Goal: Task Accomplishment & Management: Use online tool/utility

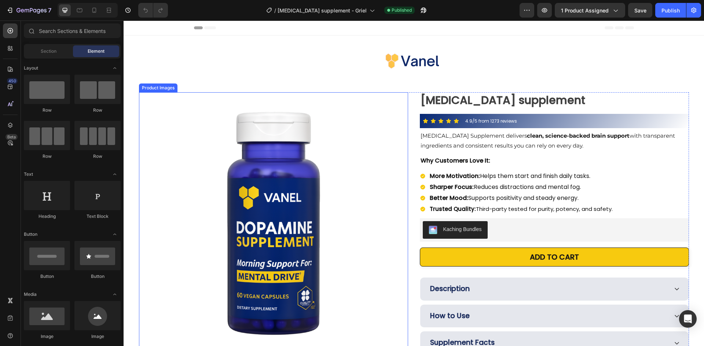
click at [372, 120] on img at bounding box center [273, 226] width 269 height 269
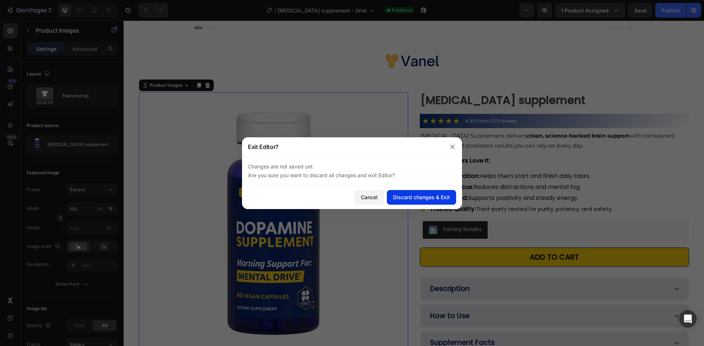
drag, startPoint x: 446, startPoint y: 198, endPoint x: 452, endPoint y: 199, distance: 5.5
click at [449, 198] on div "Discard changes & Exit" at bounding box center [421, 197] width 57 height 8
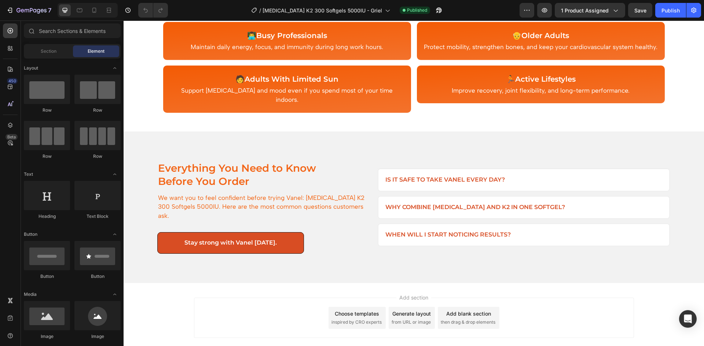
scroll to position [929, 0]
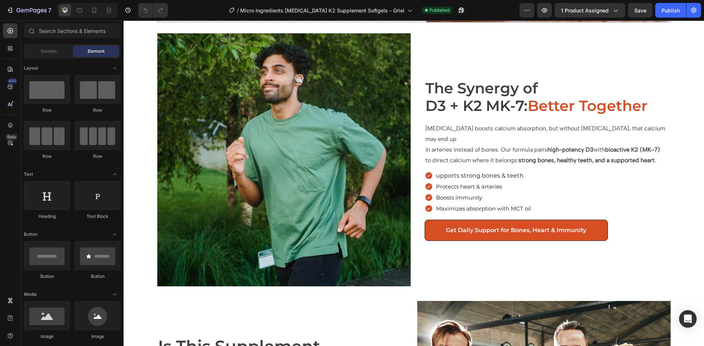
scroll to position [660, 0]
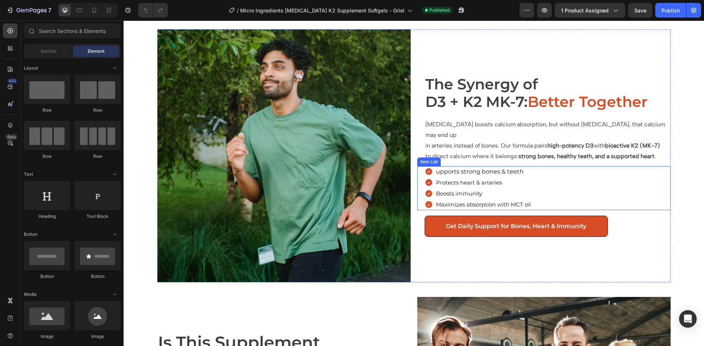
click at [431, 177] on div "Protects heart & arteries" at bounding box center [477, 182] width 107 height 11
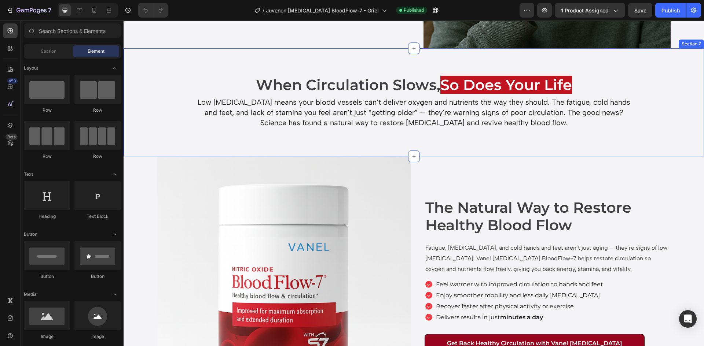
scroll to position [733, 0]
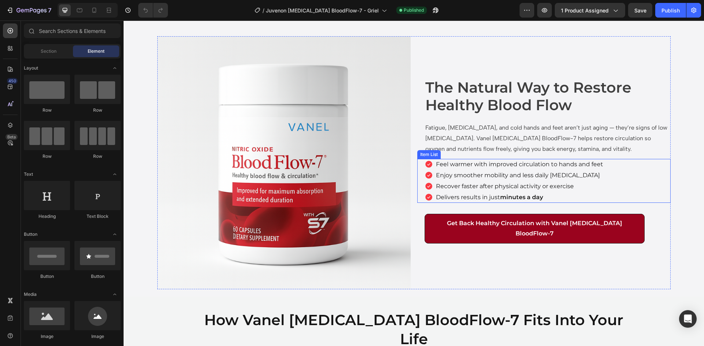
click at [425, 168] on icon at bounding box center [428, 164] width 7 height 7
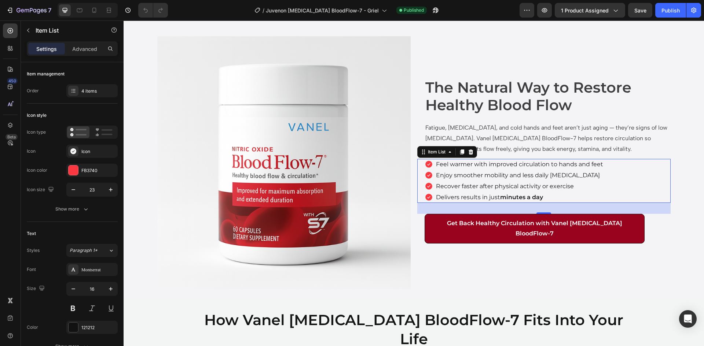
click at [632, 187] on div "Feel warmer with improved circulation to hands and feet Enjoy smoother mobility…" at bounding box center [547, 181] width 246 height 44
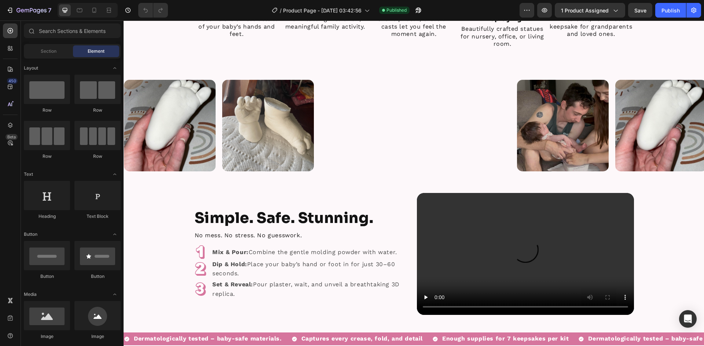
scroll to position [513, 0]
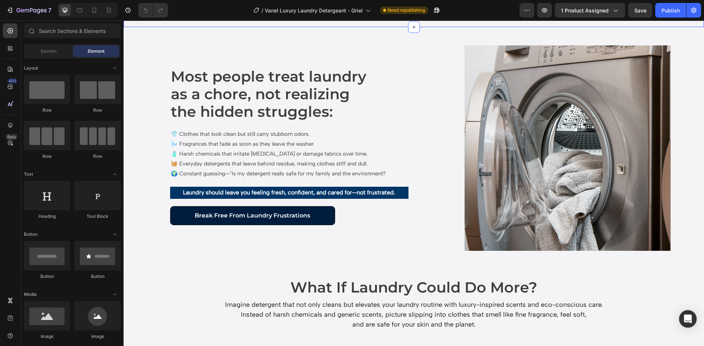
scroll to position [440, 0]
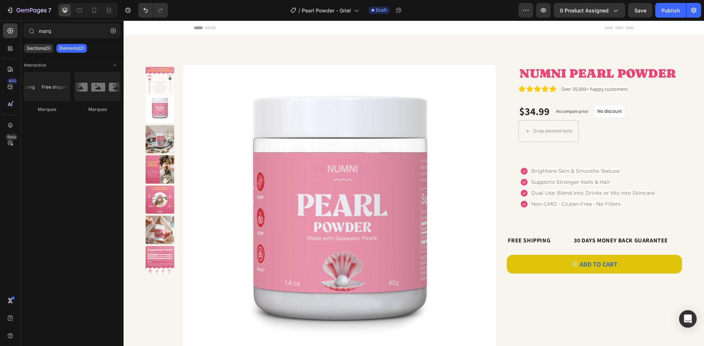
scroll to position [157, 0]
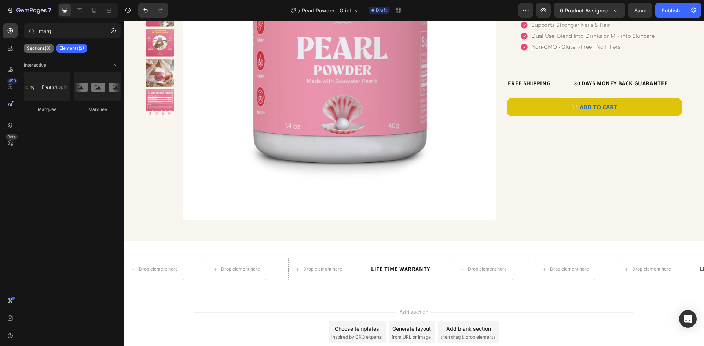
click at [27, 45] on p "Sections(0)" at bounding box center [39, 48] width 24 height 6
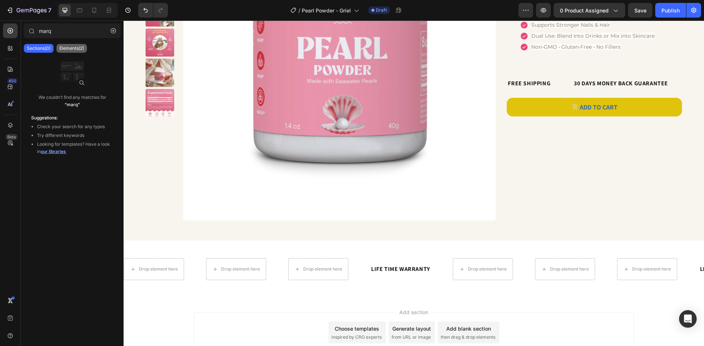
click at [67, 47] on p "Elements(2)" at bounding box center [71, 48] width 25 height 6
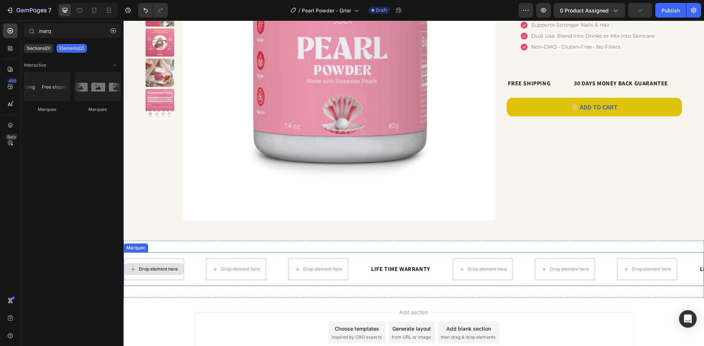
click at [163, 270] on div "Drop element here" at bounding box center [158, 269] width 39 height 6
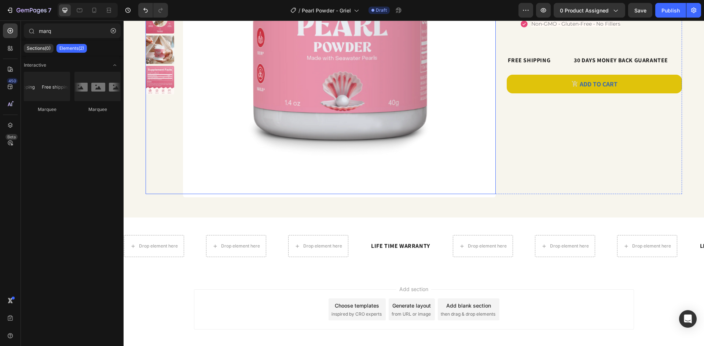
scroll to position [194, 0]
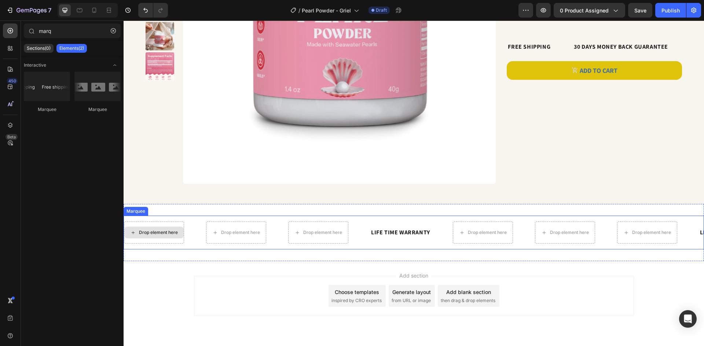
click at [172, 233] on div "Drop element here" at bounding box center [158, 233] width 39 height 6
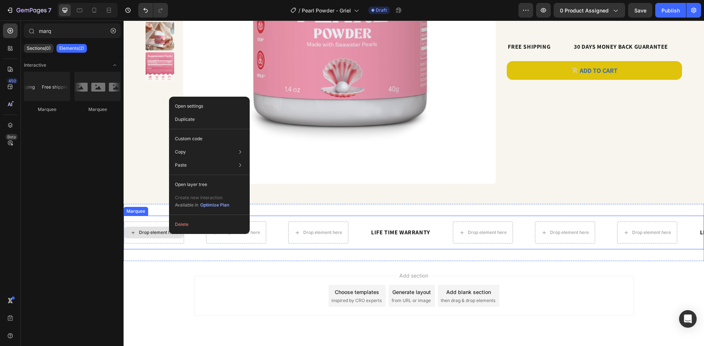
click at [157, 234] on div "Drop element here" at bounding box center [158, 233] width 39 height 6
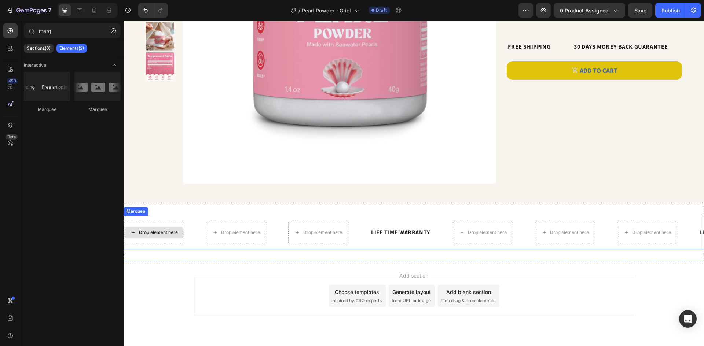
click at [156, 228] on div "Drop element here" at bounding box center [153, 233] width 59 height 12
click at [43, 51] on p "Sections(0)" at bounding box center [39, 48] width 24 height 6
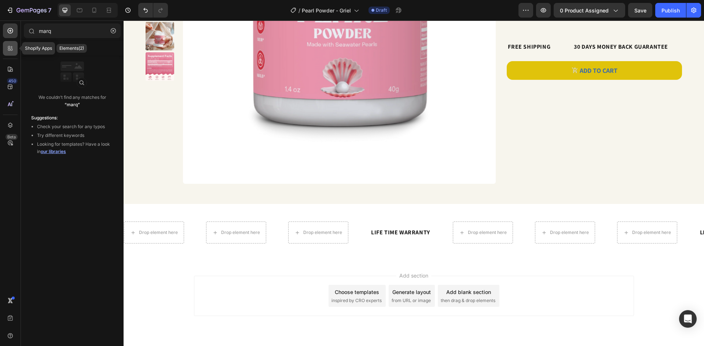
click at [5, 48] on div at bounding box center [10, 48] width 15 height 15
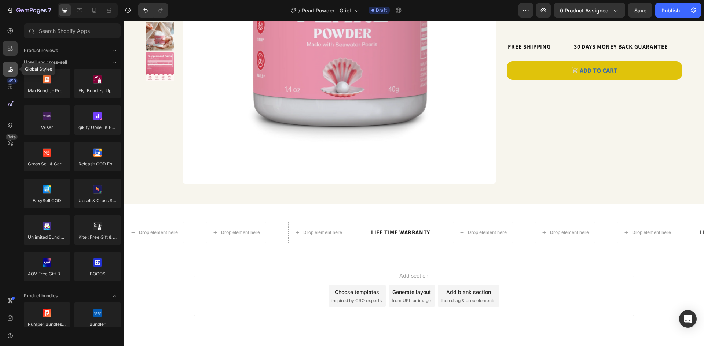
click at [12, 67] on icon at bounding box center [10, 69] width 7 height 7
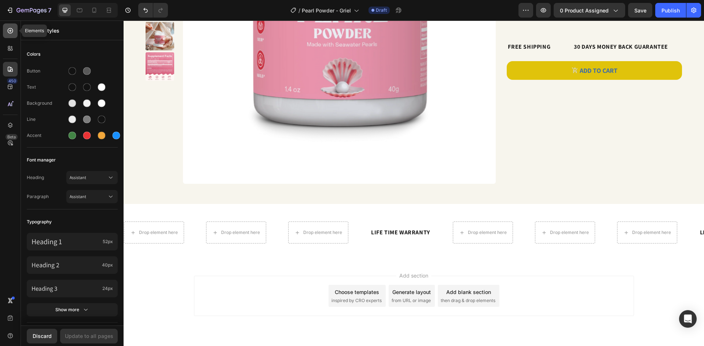
click at [14, 23] on div at bounding box center [10, 30] width 15 height 15
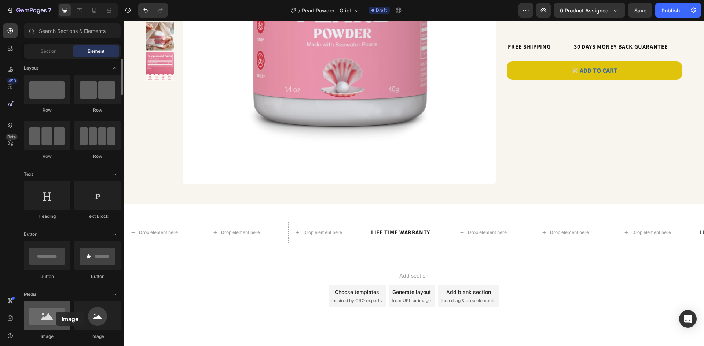
click at [56, 312] on div at bounding box center [47, 315] width 46 height 29
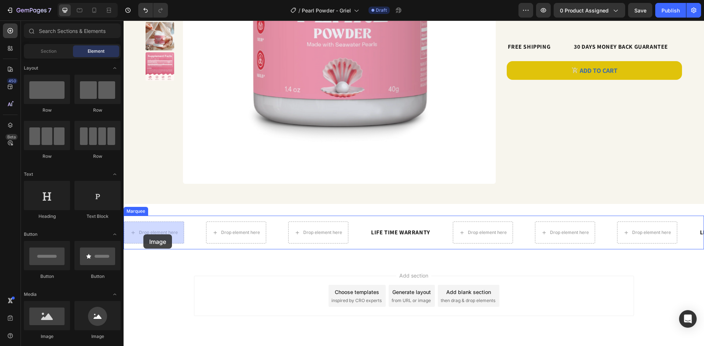
drag, startPoint x: 179, startPoint y: 335, endPoint x: 143, endPoint y: 235, distance: 107.0
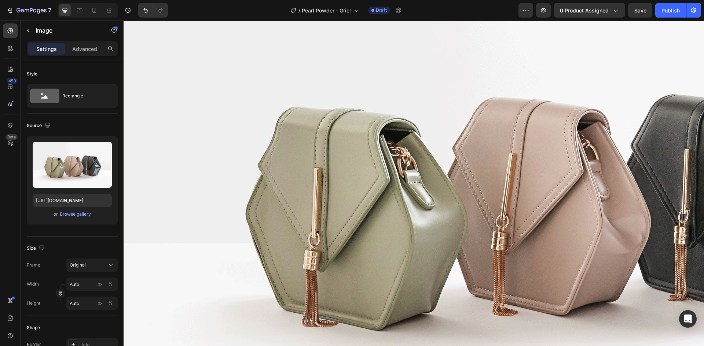
scroll to position [304, 0]
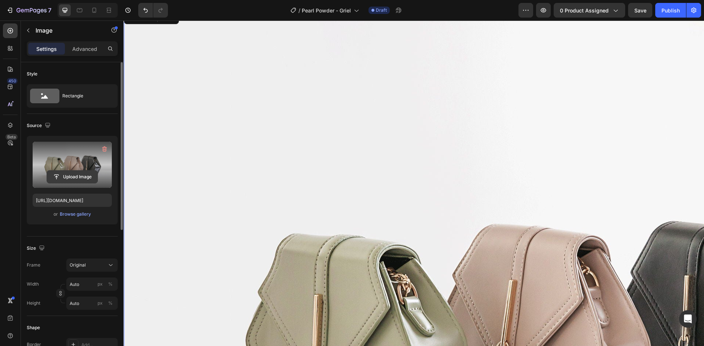
click at [69, 178] on input "file" at bounding box center [72, 177] width 51 height 12
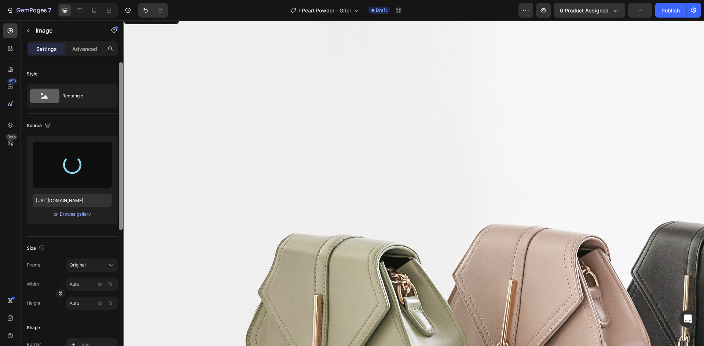
type input "[URL][DOMAIN_NAME]"
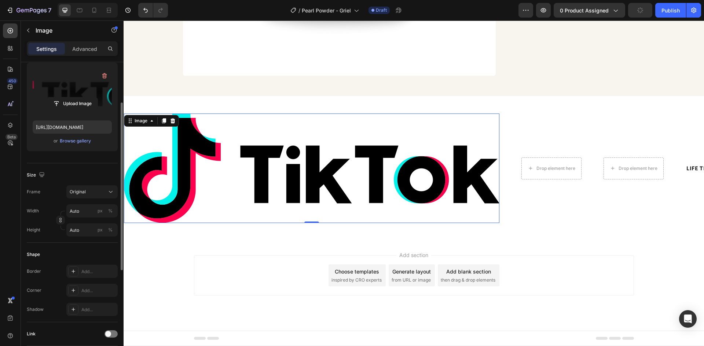
scroll to position [147, 0]
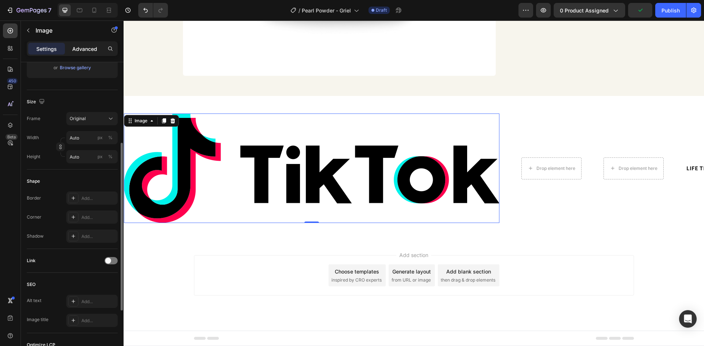
click at [74, 46] on p "Advanced" at bounding box center [84, 49] width 25 height 8
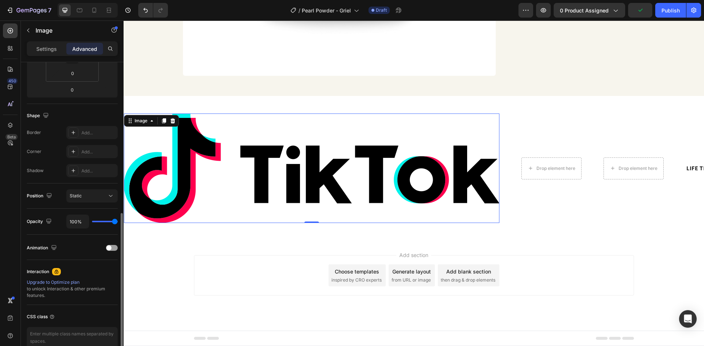
scroll to position [184, 0]
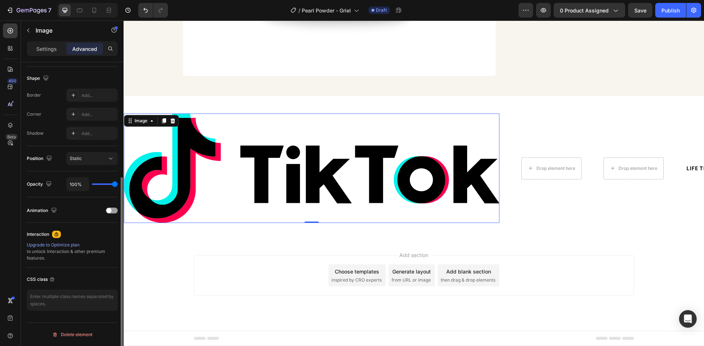
type input "61%"
type input "61"
type input "48%"
type input "48"
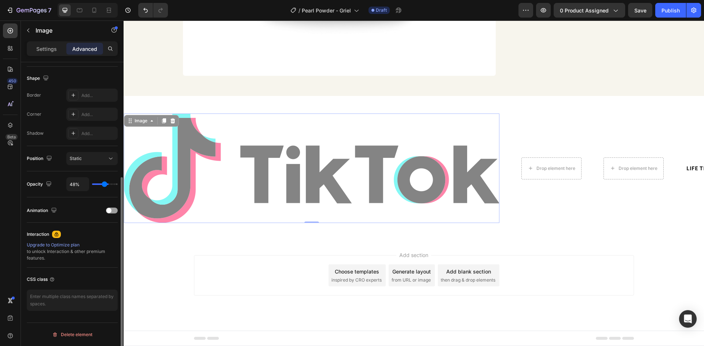
type input "46%"
type input "46"
type input "44%"
type input "44"
type input "43%"
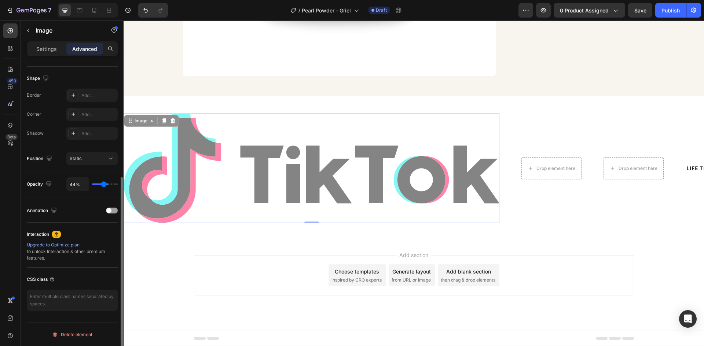
type input "43"
type input "41%"
type input "41"
type input "39%"
type input "39"
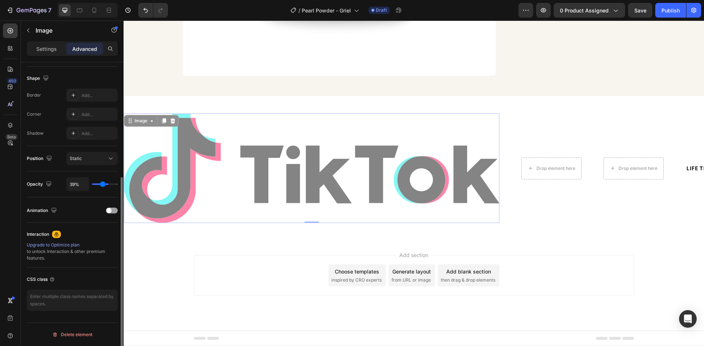
type input "33%"
type input "33"
type input "31%"
type input "31"
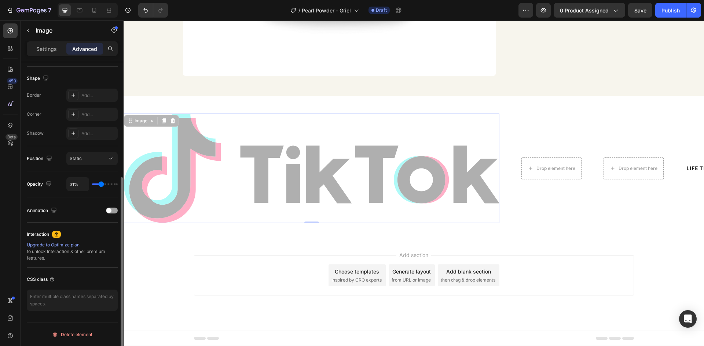
type input "33%"
type input "33"
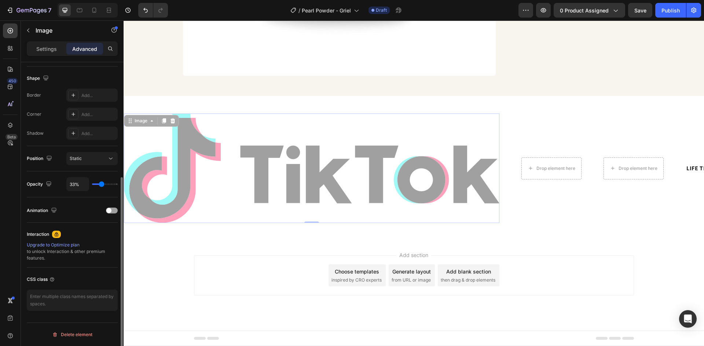
type input "37%"
type input "37"
type input "39%"
type input "39"
type input "46%"
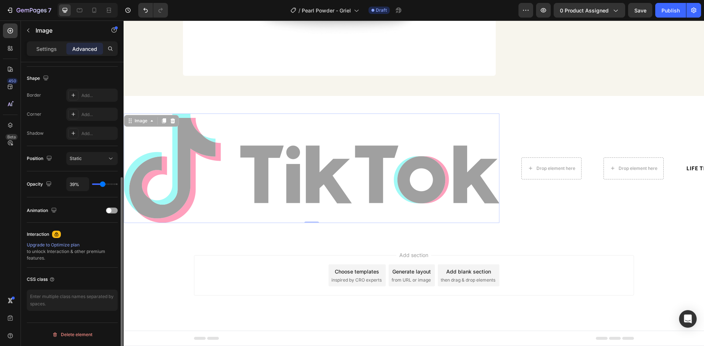
type input "46"
type input "52%"
type input "52"
type input "54%"
type input "54"
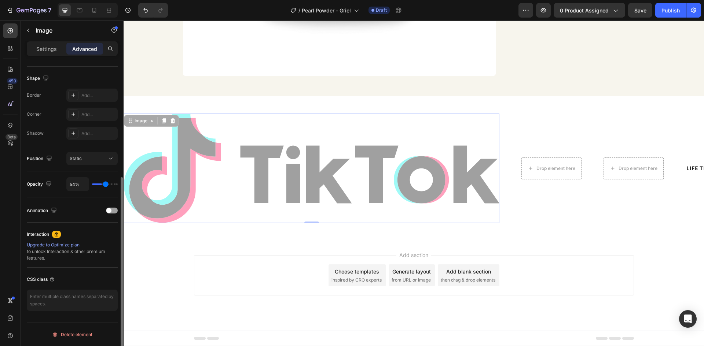
type input "57%"
type input "57"
type input "59%"
type input "59"
type input "61%"
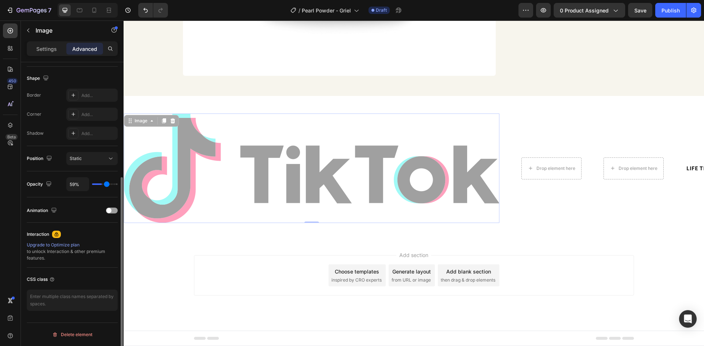
type input "61"
type input "63%"
type input "63"
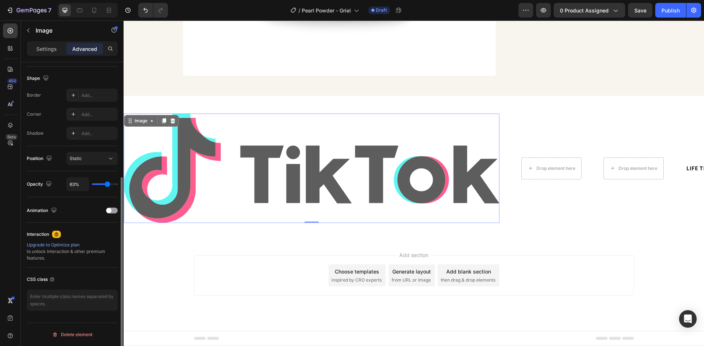
type input "69%"
type input "69"
type input "80%"
type input "80"
type input "81%"
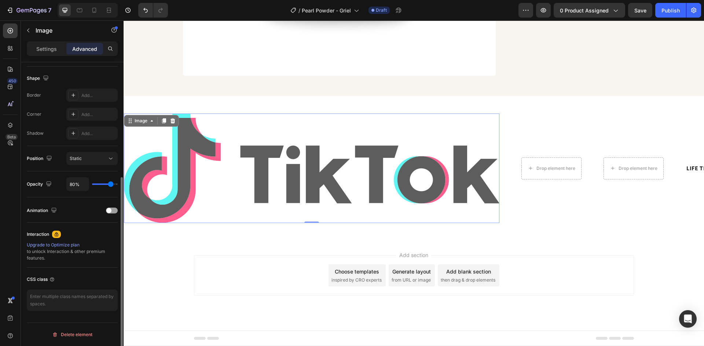
type input "81"
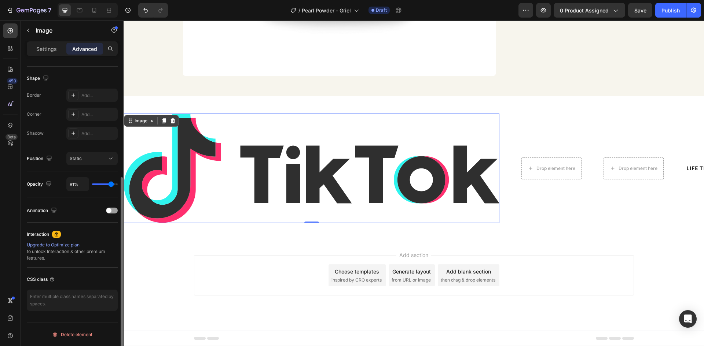
type input "83%"
type input "83"
type input "85%"
type input "85"
type input "87%"
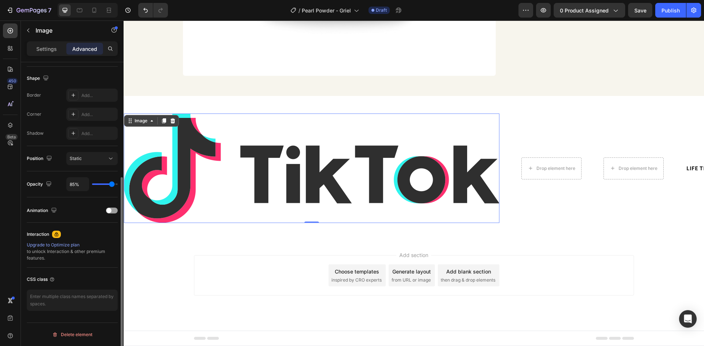
type input "87"
type input "100%"
type input "100"
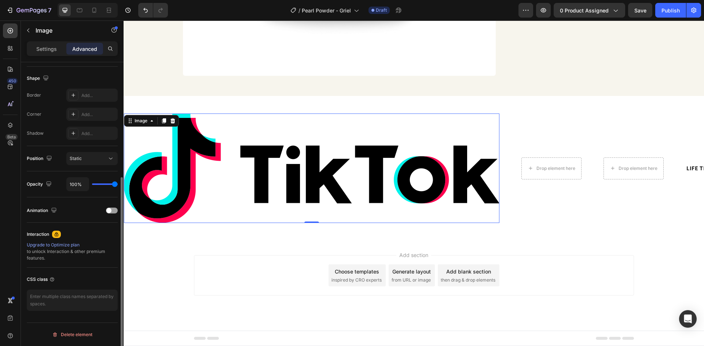
drag, startPoint x: 114, startPoint y: 182, endPoint x: 121, endPoint y: 184, distance: 7.2
click at [118, 184] on input "range" at bounding box center [105, 184] width 26 height 1
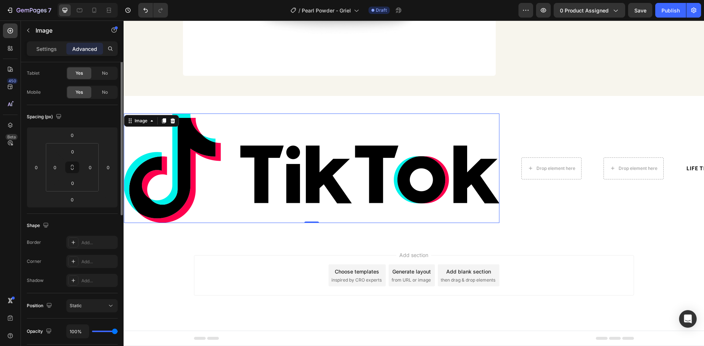
scroll to position [0, 0]
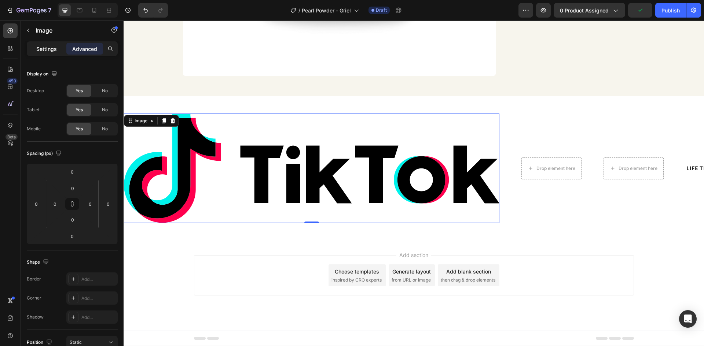
click at [54, 52] on p "Settings" at bounding box center [46, 49] width 21 height 8
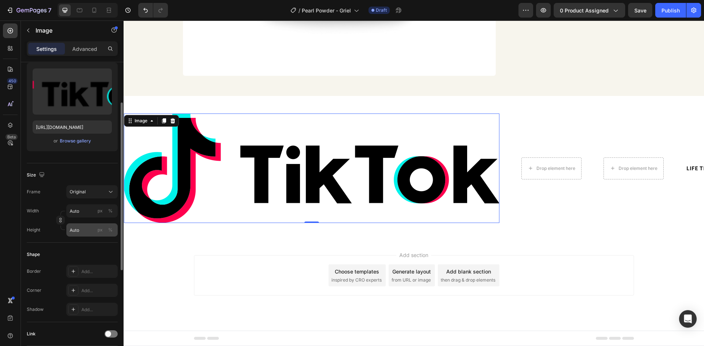
scroll to position [110, 0]
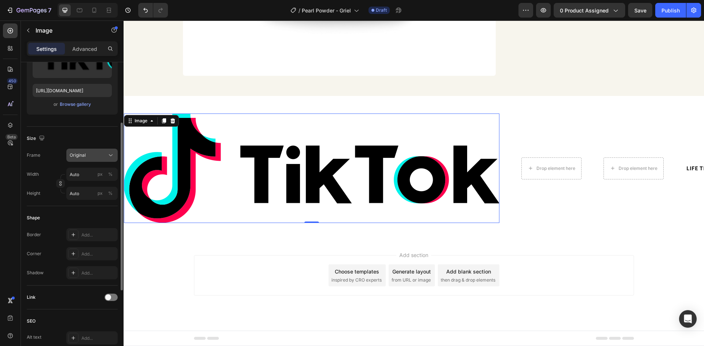
click at [107, 159] on div "Original" at bounding box center [92, 155] width 45 height 7
click at [97, 176] on div "px" at bounding box center [99, 174] width 5 height 7
type input "1"
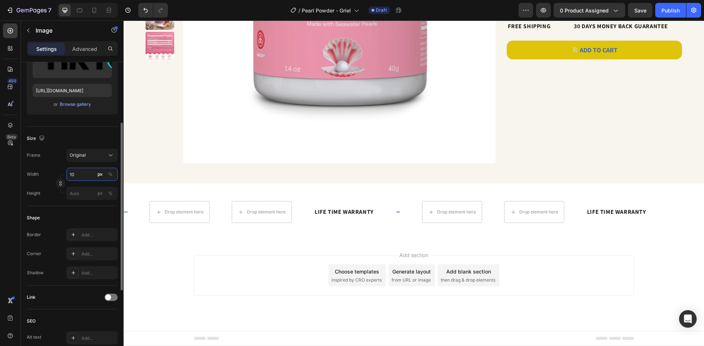
scroll to position [214, 0]
type input "1"
type input "120"
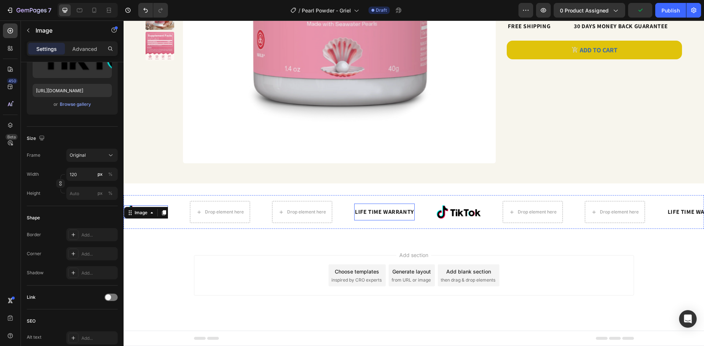
click at [358, 209] on div "LIFE TIME WARRANTY" at bounding box center [384, 212] width 60 height 11
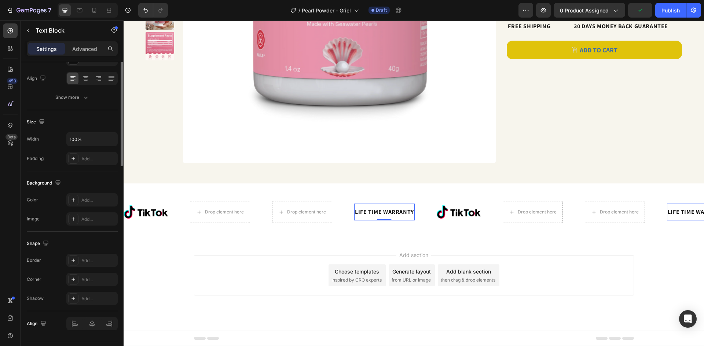
scroll to position [0, 0]
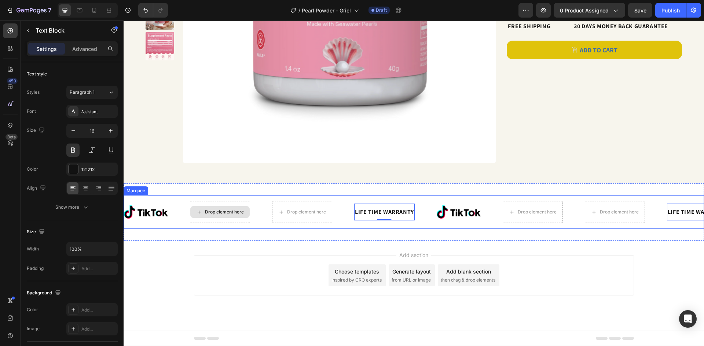
click at [207, 215] on div "Drop element here" at bounding box center [224, 212] width 39 height 6
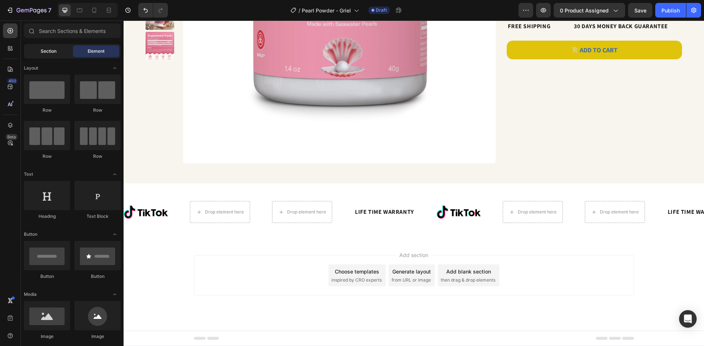
click at [59, 51] on div "Section" at bounding box center [48, 51] width 46 height 12
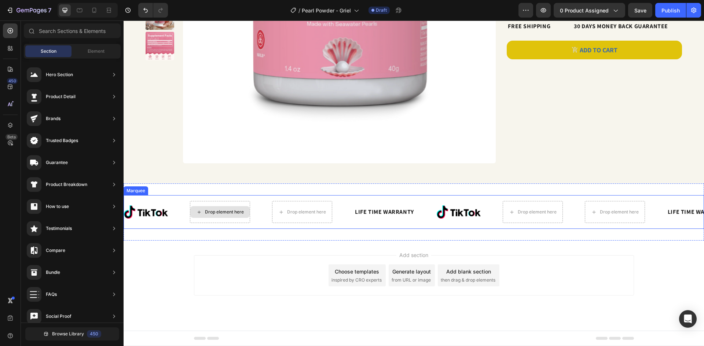
click at [244, 209] on div "Drop element here" at bounding box center [219, 212] width 59 height 12
click at [195, 210] on div "Drop element here" at bounding box center [219, 212] width 59 height 12
click at [204, 211] on div "Drop element here" at bounding box center [219, 212] width 59 height 12
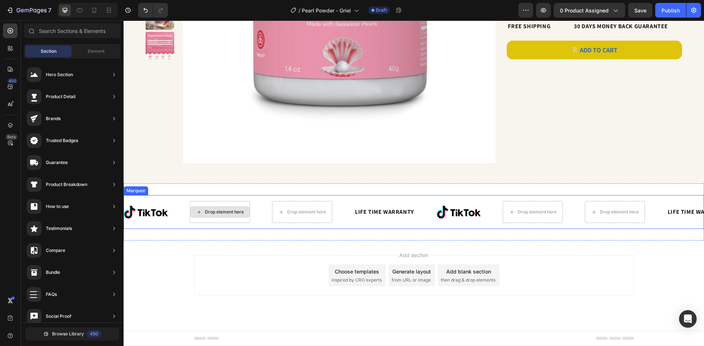
click at [209, 206] on div "Drop element here" at bounding box center [219, 212] width 59 height 12
click at [346, 214] on div "Drop element here" at bounding box center [313, 212] width 82 height 22
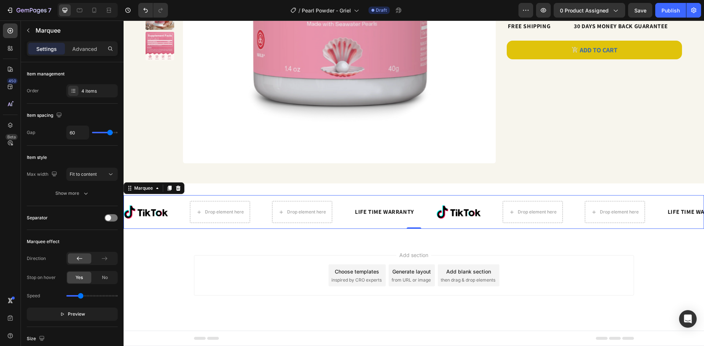
click at [361, 214] on div "LIFE TIME WARRANTY" at bounding box center [384, 212] width 60 height 11
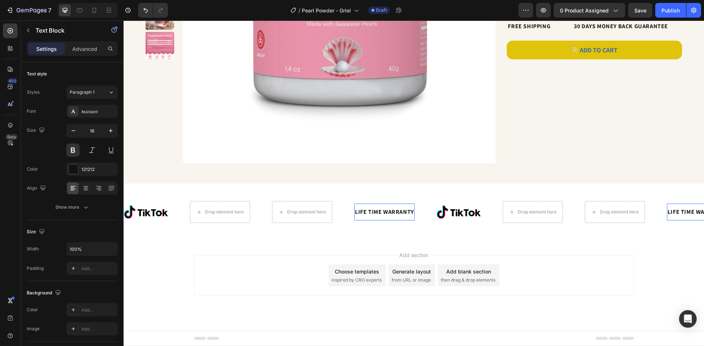
click at [369, 212] on div "LIFE TIME WARRANTY" at bounding box center [384, 212] width 60 height 11
click at [369, 212] on p "LIFE TIME WARRANTY" at bounding box center [384, 212] width 59 height 10
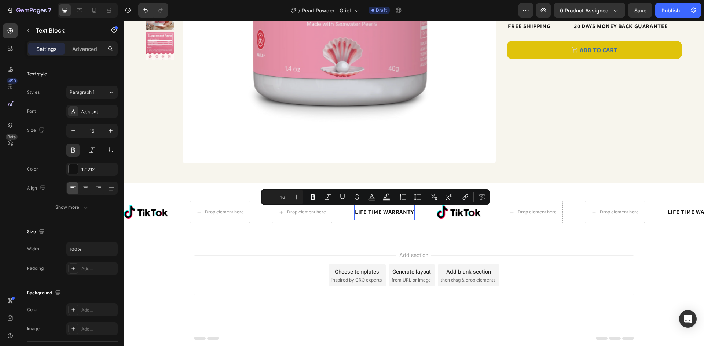
click at [412, 209] on p "LIFE TIME WARRANTY" at bounding box center [384, 212] width 59 height 10
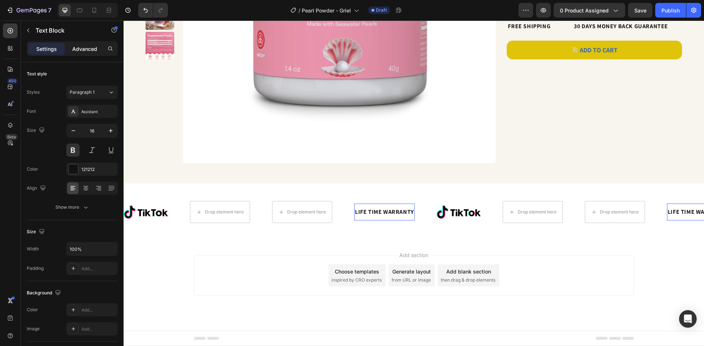
click at [80, 47] on p "Advanced" at bounding box center [84, 49] width 25 height 8
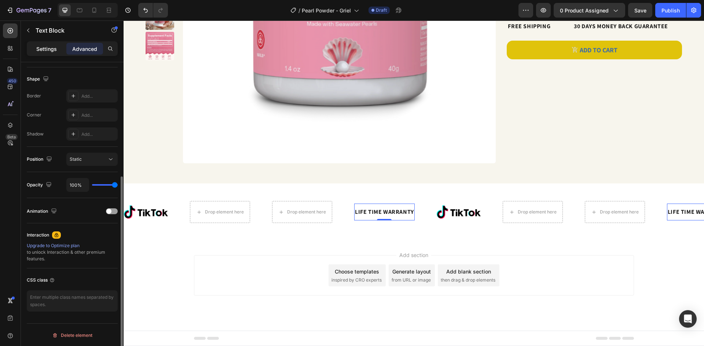
click at [51, 48] on p "Settings" at bounding box center [46, 49] width 21 height 8
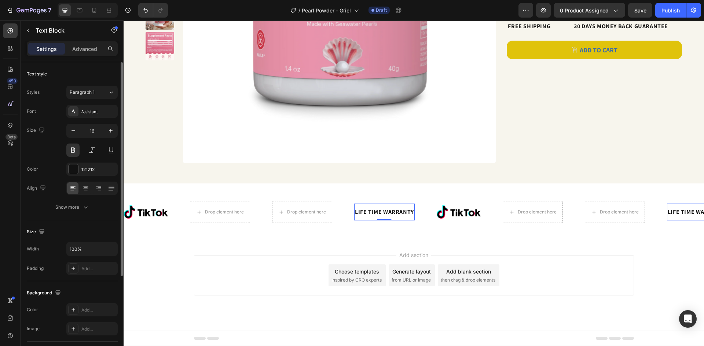
scroll to position [110, 0]
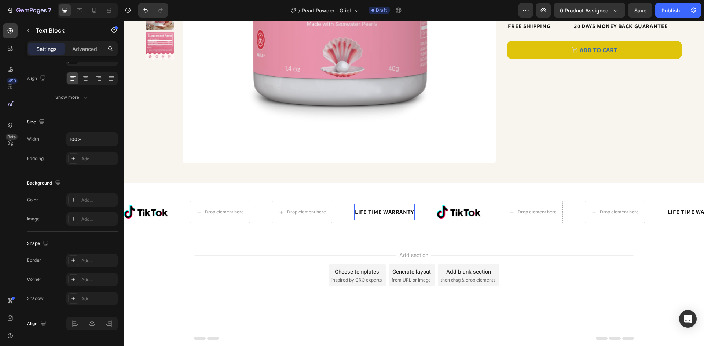
click at [360, 212] on p "LIFE TIME WARRANTY" at bounding box center [384, 212] width 59 height 10
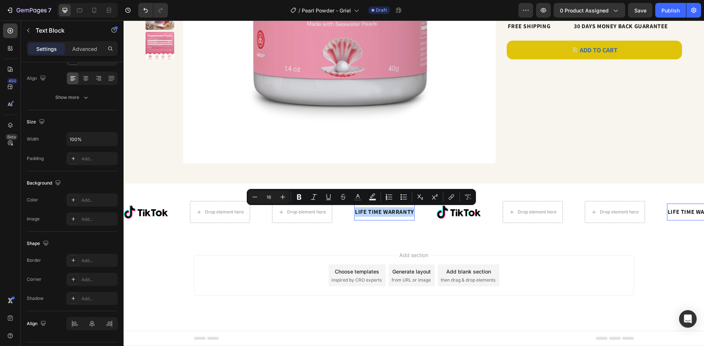
click at [360, 211] on p "LIFE TIME WARRANTY" at bounding box center [384, 212] width 59 height 10
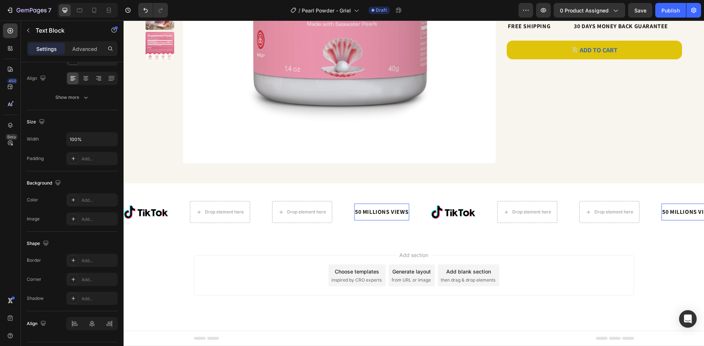
click at [362, 211] on p "50 MILLIONS VIEWS" at bounding box center [382, 212] width 54 height 10
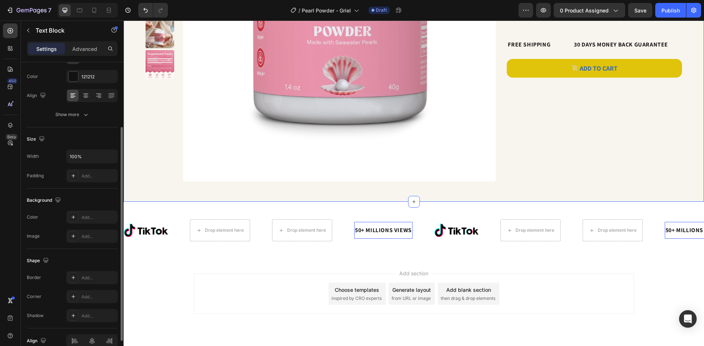
scroll to position [178, 0]
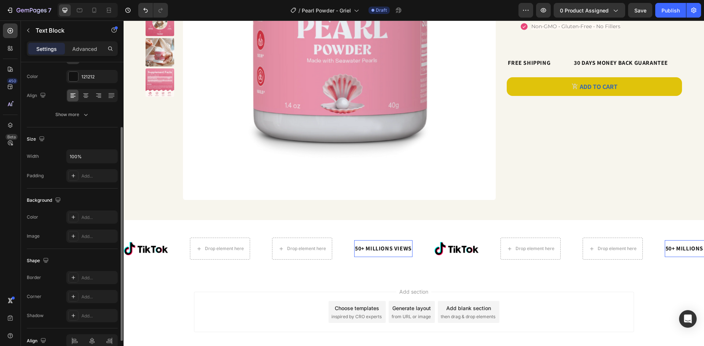
click at [374, 250] on p "50+ MILLIONS VIEWS" at bounding box center [383, 249] width 57 height 10
click at [374, 249] on p "50+ MILLIONS VIEWS" at bounding box center [383, 249] width 57 height 10
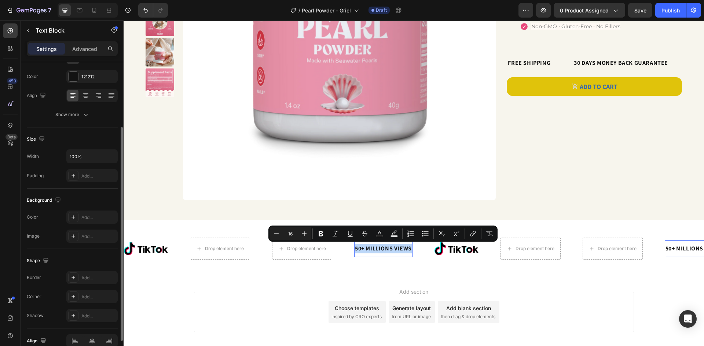
scroll to position [19, 0]
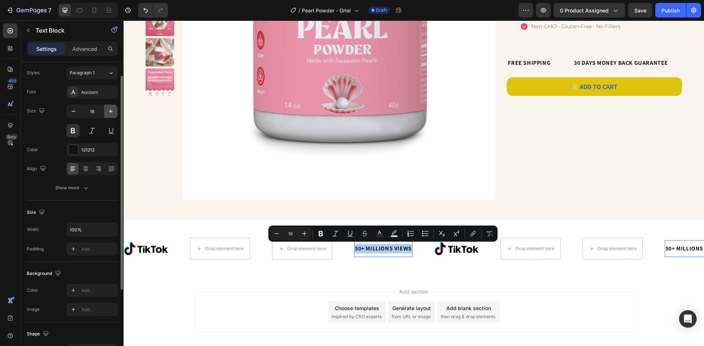
click at [113, 111] on icon "button" at bounding box center [110, 111] width 7 height 7
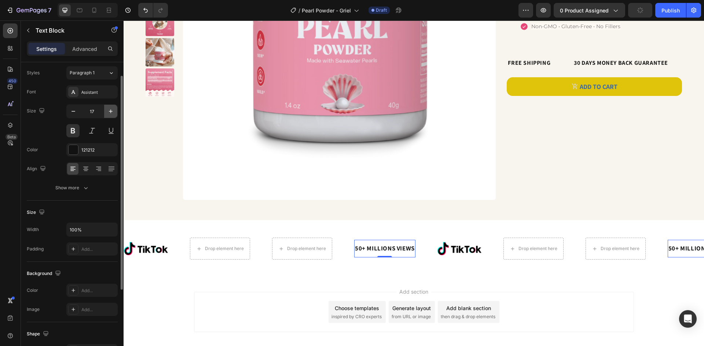
click at [113, 111] on icon "button" at bounding box center [110, 111] width 7 height 7
click at [93, 76] on button "Paragraph 1" at bounding box center [91, 72] width 51 height 13
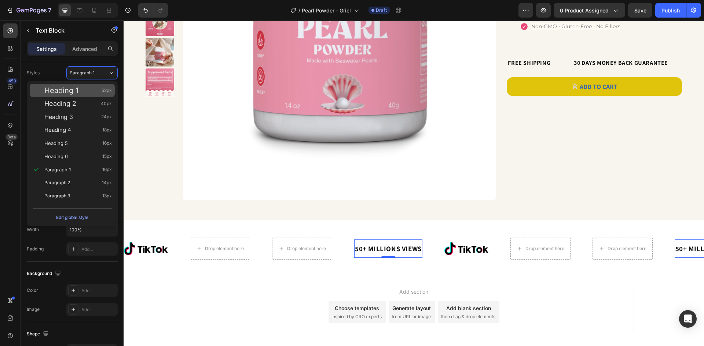
click at [77, 91] on span "Heading 1" at bounding box center [61, 90] width 34 height 7
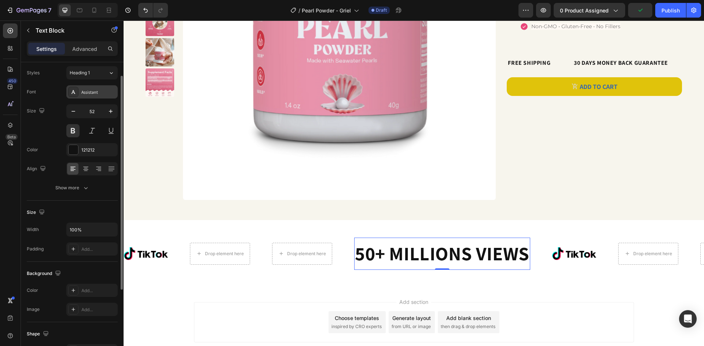
click at [84, 92] on div "Assistant" at bounding box center [98, 92] width 34 height 7
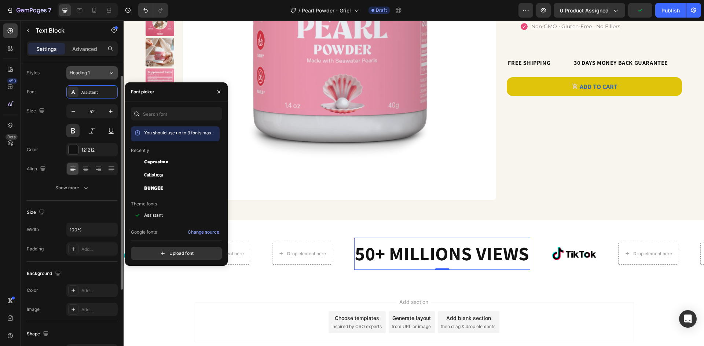
click at [90, 74] on span "Heading 1" at bounding box center [80, 73] width 20 height 7
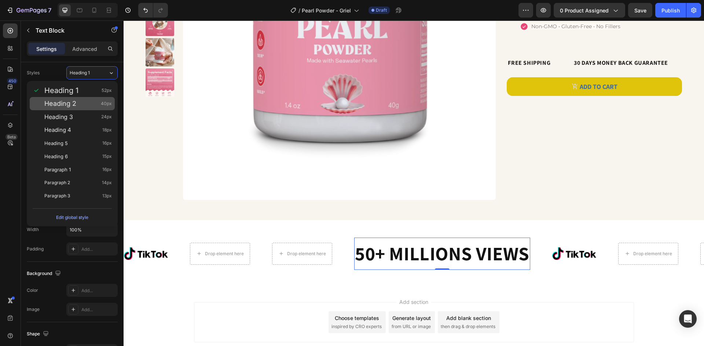
click at [89, 103] on div "Heading 2 40px" at bounding box center [77, 103] width 67 height 7
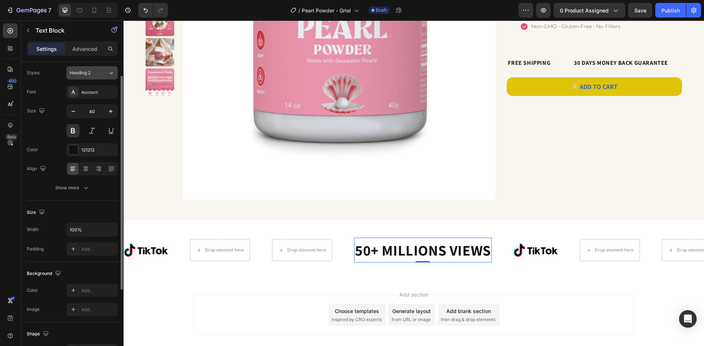
click at [98, 72] on div "Heading 2" at bounding box center [85, 73] width 30 height 7
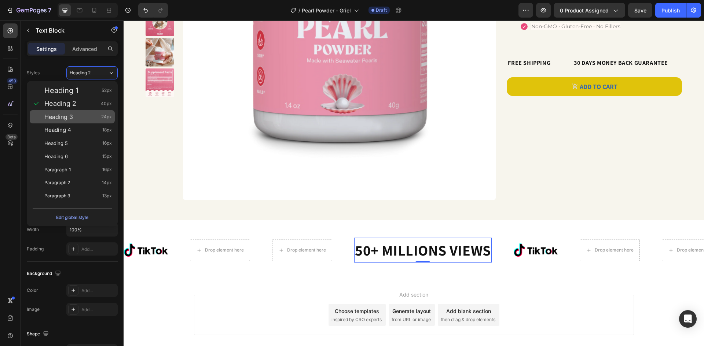
click at [85, 119] on div "Heading 3 24px" at bounding box center [77, 116] width 67 height 7
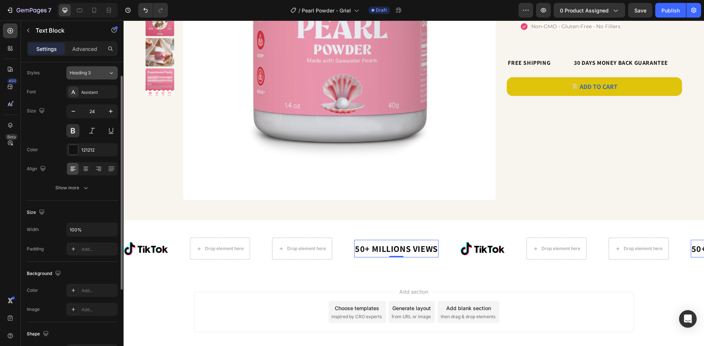
click at [96, 71] on div "Heading 3" at bounding box center [85, 73] width 30 height 7
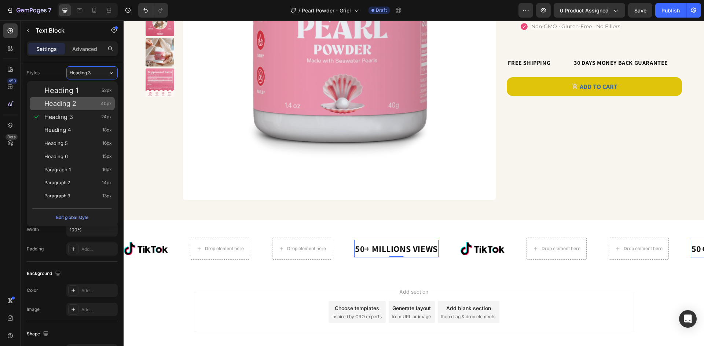
click at [82, 102] on div "Heading 2 40px" at bounding box center [77, 103] width 67 height 7
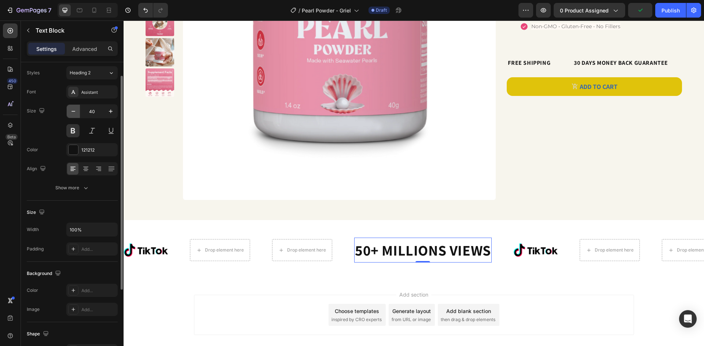
click at [78, 112] on button "button" at bounding box center [73, 111] width 13 height 13
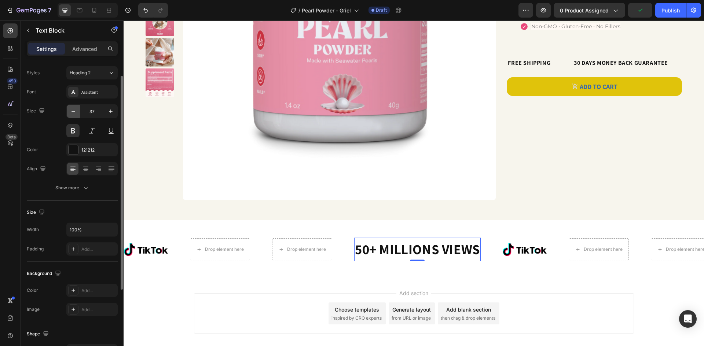
click at [78, 112] on button "button" at bounding box center [73, 111] width 13 height 13
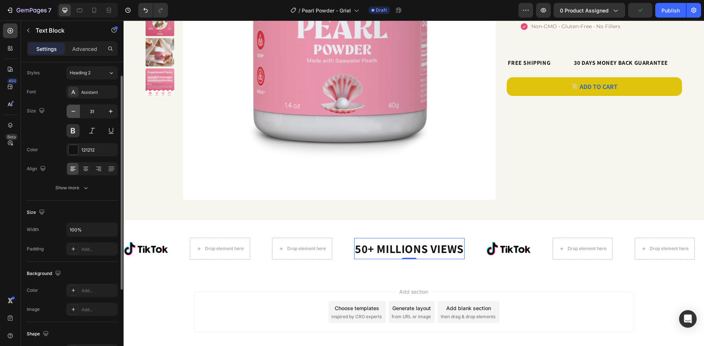
click at [78, 112] on button "button" at bounding box center [73, 111] width 13 height 13
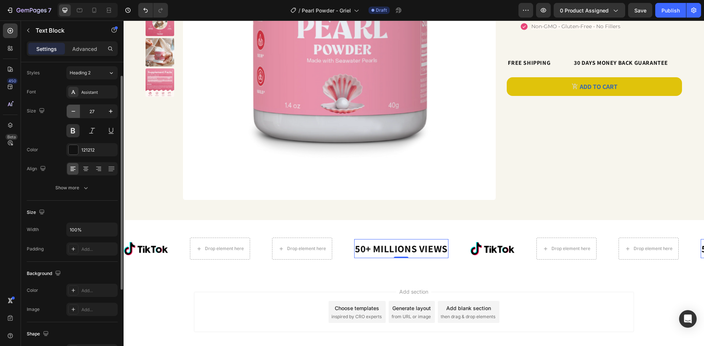
type input "26"
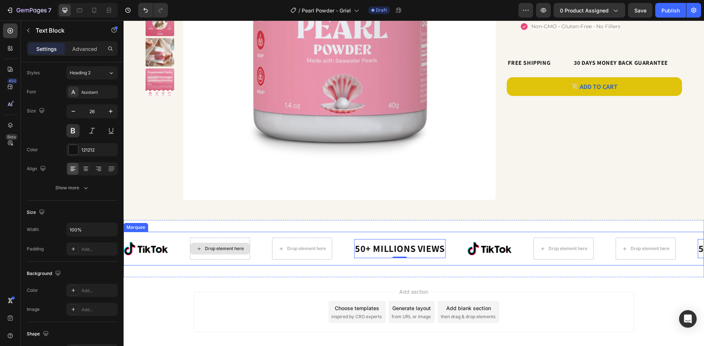
click at [240, 246] on div "Drop element here" at bounding box center [224, 249] width 39 height 6
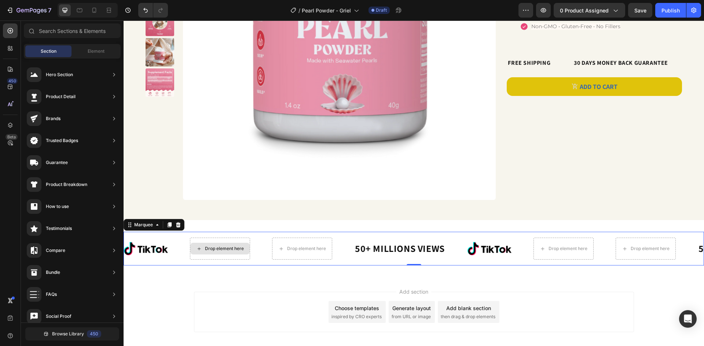
click at [206, 251] on div "Drop element here" at bounding box center [224, 249] width 39 height 6
click at [206, 250] on div "Drop element here" at bounding box center [224, 249] width 39 height 6
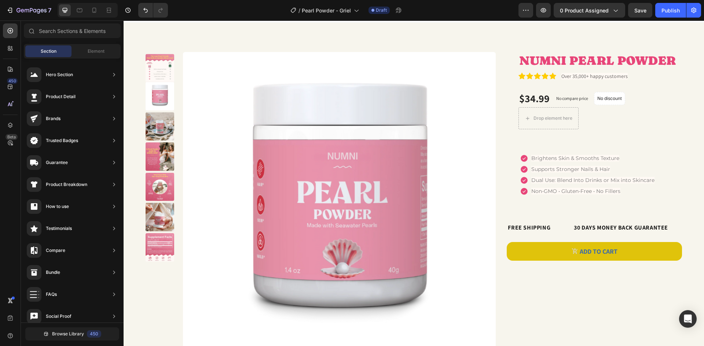
scroll to position [0, 0]
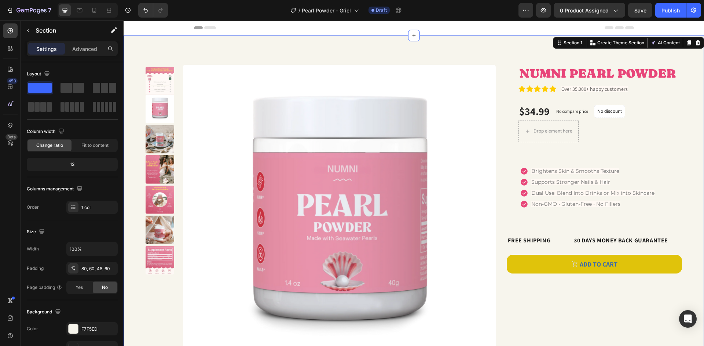
click at [688, 199] on div "Product Images NUMNI PEARL POWDER Product Title Icon Icon Icon Icon Icon Icon L…" at bounding box center [413, 217] width 580 height 362
click at [606, 172] on span "Brightens Skin & Smooths Texture" at bounding box center [575, 171] width 88 height 7
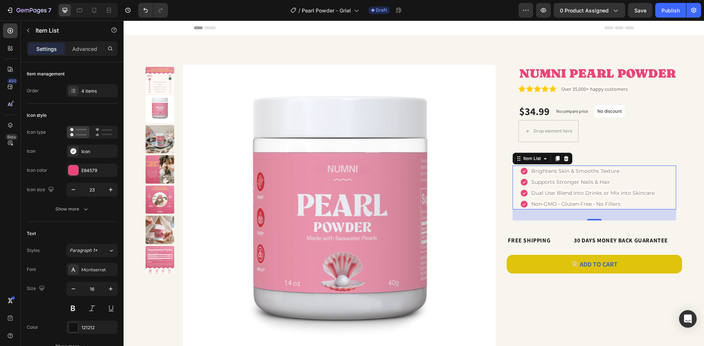
click at [531, 170] on span "Brightens Skin & Smooths Texture" at bounding box center [575, 171] width 88 height 7
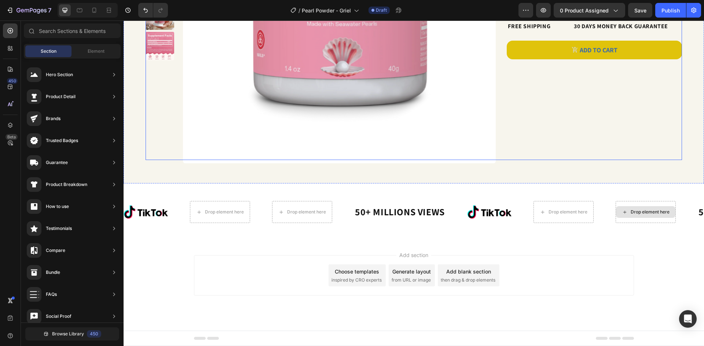
scroll to position [68, 0]
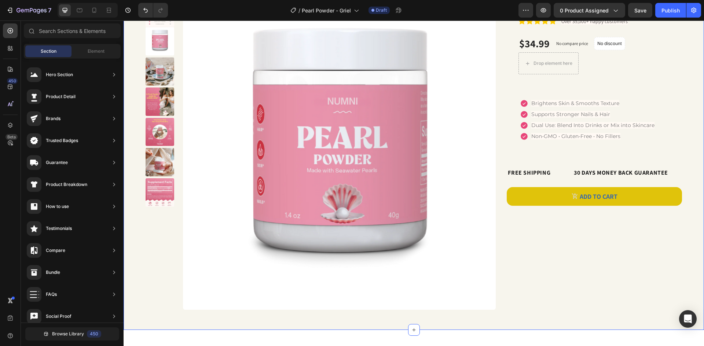
click at [691, 235] on div "Product Images NUMNI PEARL POWDER Product Title Icon Icon Icon Icon Icon Icon L…" at bounding box center [413, 149] width 580 height 362
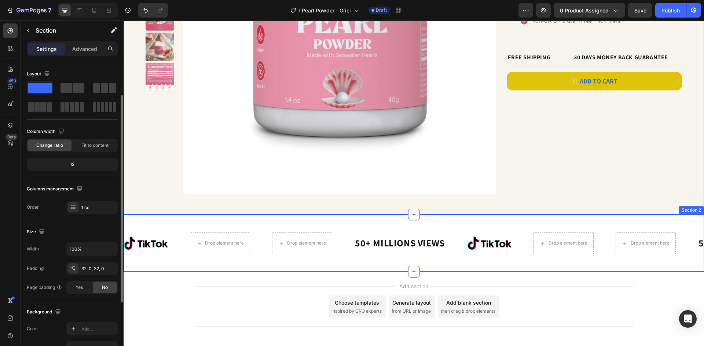
scroll to position [19, 0]
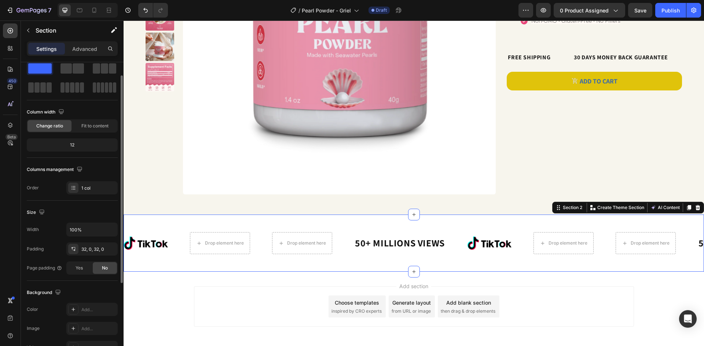
click at [484, 220] on div "Image Drop element here Drop element here 50+ MILLIONS VIEWS Text Block Image D…" at bounding box center [413, 243] width 580 height 57
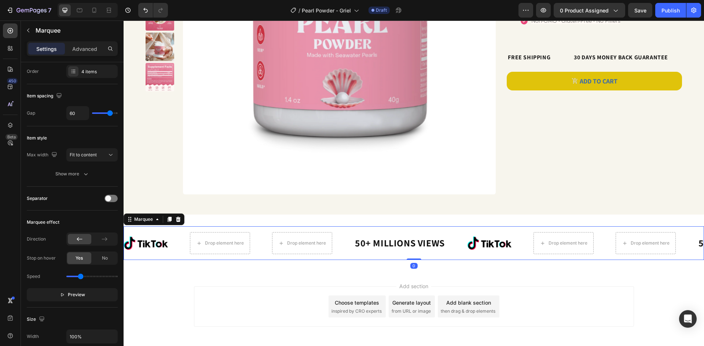
click at [472, 230] on div "Image Drop element here Drop element here 50+ MILLIONS VIEWS Text Block Image D…" at bounding box center [413, 243] width 580 height 34
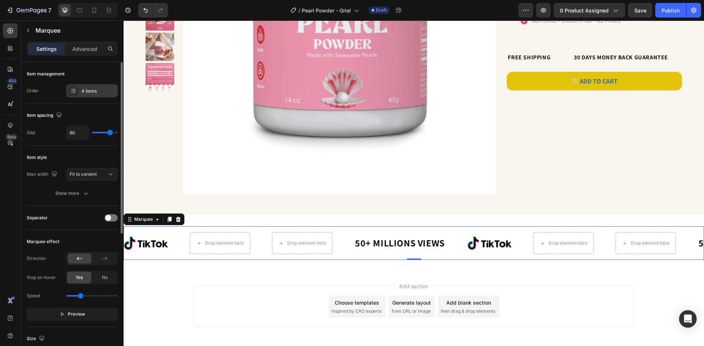
click at [84, 95] on div "4 items" at bounding box center [91, 90] width 51 height 13
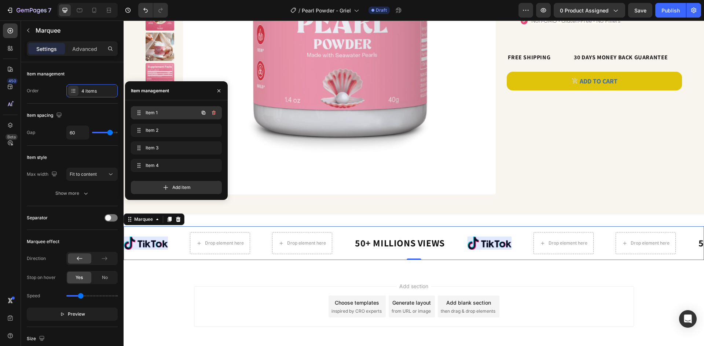
click at [149, 112] on span "Item 1" at bounding box center [165, 113] width 41 height 7
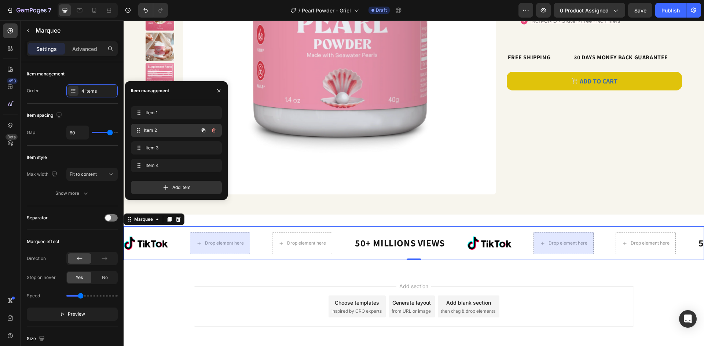
click at [156, 130] on span "Item 2" at bounding box center [171, 130] width 54 height 7
click at [162, 127] on div "Item 2 Item 2" at bounding box center [166, 130] width 64 height 10
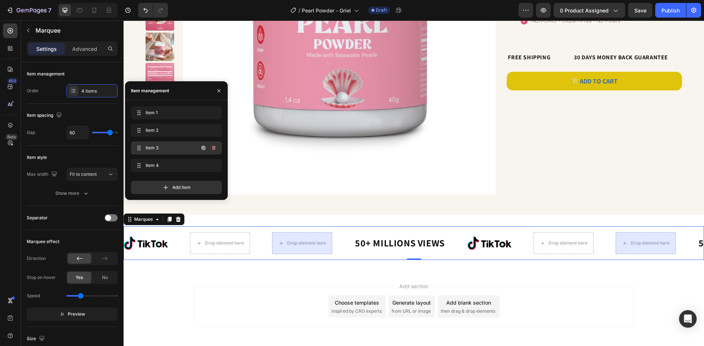
click at [164, 144] on div "Item 3 Item 3" at bounding box center [166, 148] width 64 height 10
drag, startPoint x: 163, startPoint y: 147, endPoint x: 155, endPoint y: 131, distance: 17.5
click at [163, 146] on span "Item 3" at bounding box center [171, 148] width 54 height 7
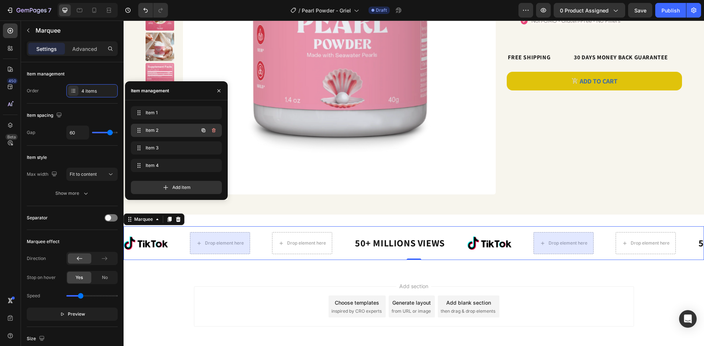
click at [166, 130] on span "Item 2" at bounding box center [165, 130] width 41 height 7
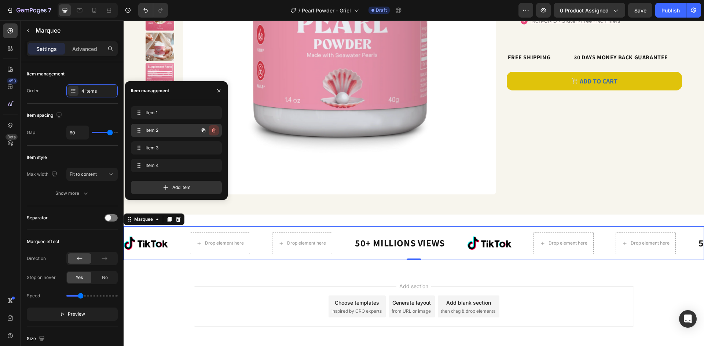
click at [213, 129] on icon "button" at bounding box center [214, 131] width 6 height 6
click at [214, 131] on div "Delete" at bounding box center [209, 130] width 14 height 7
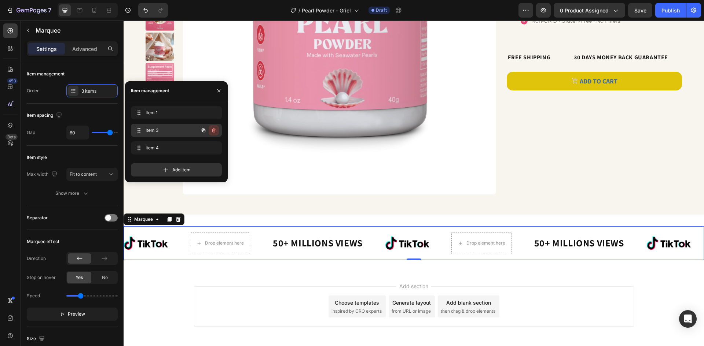
click at [214, 130] on icon "button" at bounding box center [214, 131] width 6 height 6
click at [214, 130] on div "Delete" at bounding box center [209, 130] width 14 height 7
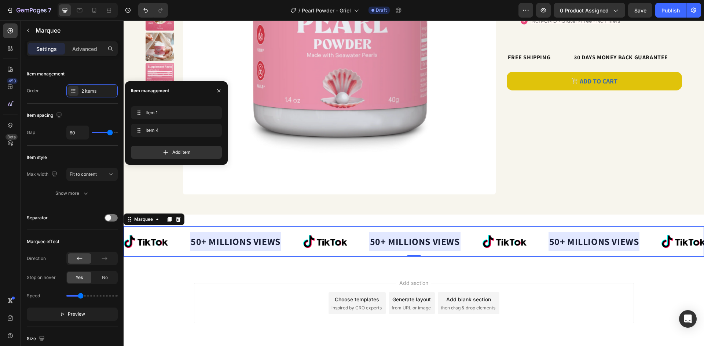
click at [239, 243] on div at bounding box center [235, 241] width 91 height 19
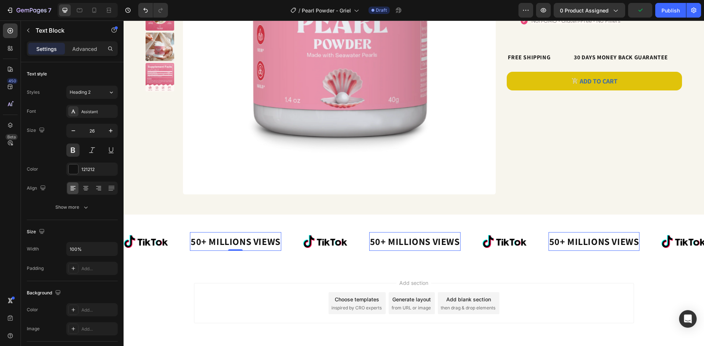
click at [230, 240] on p "50+ MILLIONS VIEWS" at bounding box center [236, 241] width 90 height 11
click at [81, 108] on div "Assistant" at bounding box center [98, 111] width 34 height 7
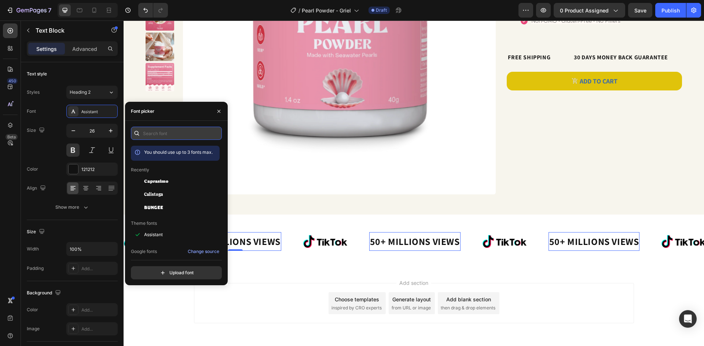
drag, startPoint x: 165, startPoint y: 128, endPoint x: 169, endPoint y: 129, distance: 5.0
click at [165, 128] on input "text" at bounding box center [176, 133] width 91 height 13
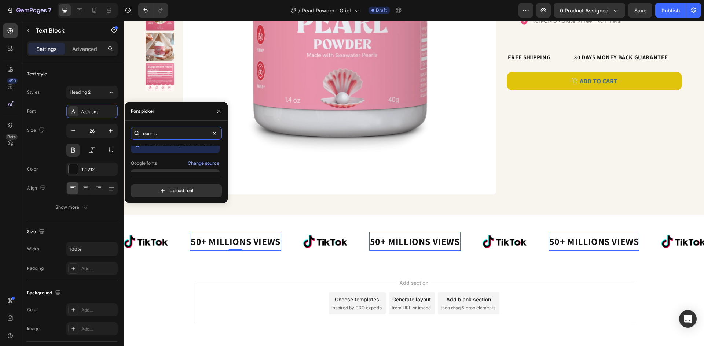
scroll to position [18, 0]
type input "open s"
click at [160, 169] on div "Open Sans" at bounding box center [175, 165] width 89 height 13
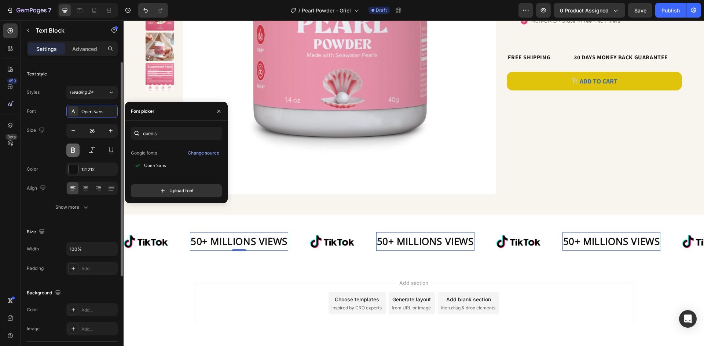
click at [73, 152] on button at bounding box center [72, 150] width 13 height 13
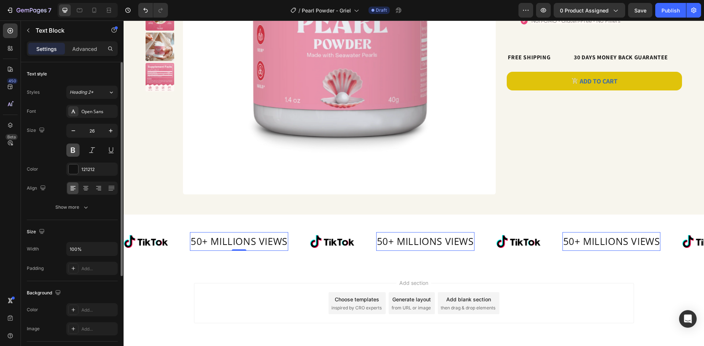
click at [73, 152] on button at bounding box center [72, 150] width 13 height 13
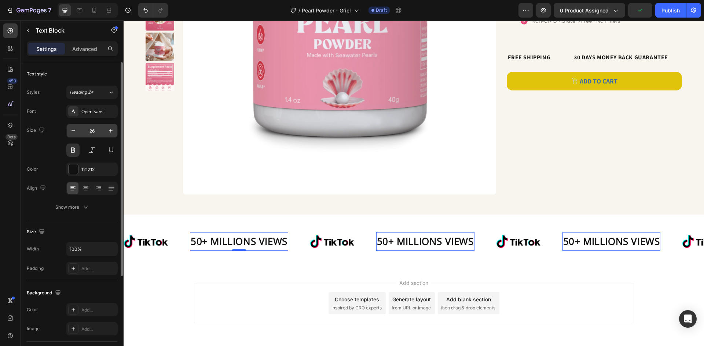
click at [96, 128] on input "26" at bounding box center [92, 130] width 24 height 13
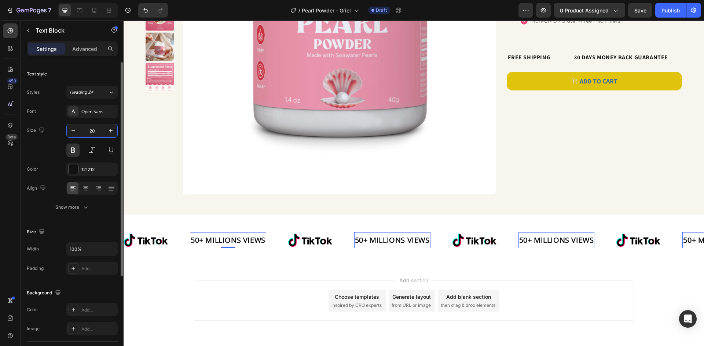
type input "20"
click at [395, 248] on div "Image 50+ MILLIONS VIEWS Text Block 0 Image 50+ MILLIONS VIEWS Text Block 0 Ima…" at bounding box center [413, 240] width 580 height 28
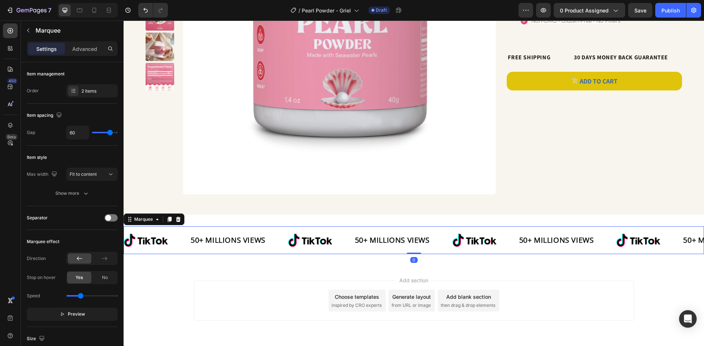
click at [394, 248] on div "Image 50+ MILLIONS VIEWS Text Block Image 50+ MILLIONS VIEWS Text Block Image 5…" at bounding box center [413, 240] width 580 height 28
click at [393, 244] on p "50+ MILLIONS VIEWS" at bounding box center [392, 240] width 75 height 9
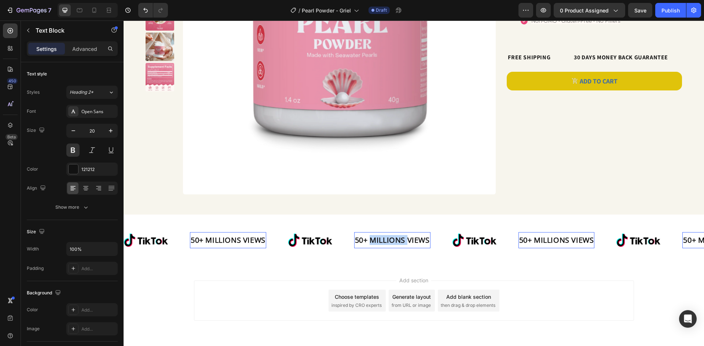
click at [393, 244] on p "50+ MILLIONS VIEWS" at bounding box center [392, 240] width 75 height 9
click at [393, 243] on p "50+ MILLIONS VIEWS" at bounding box center [392, 240] width 75 height 9
click at [392, 244] on p "50+ MILLIONS VIEWS" at bounding box center [392, 240] width 75 height 9
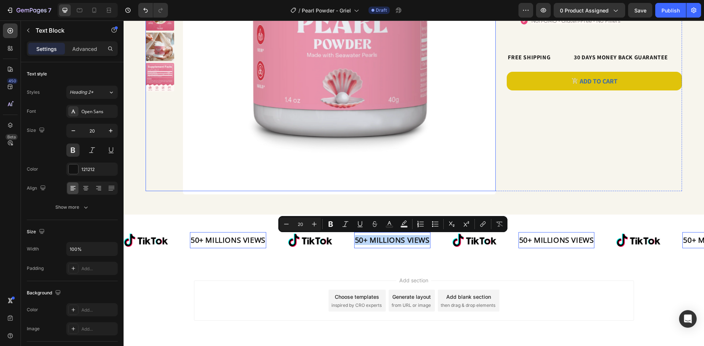
drag, startPoint x: 344, startPoint y: 176, endPoint x: 348, endPoint y: 181, distance: 6.5
click at [344, 176] on img at bounding box center [339, 38] width 313 height 313
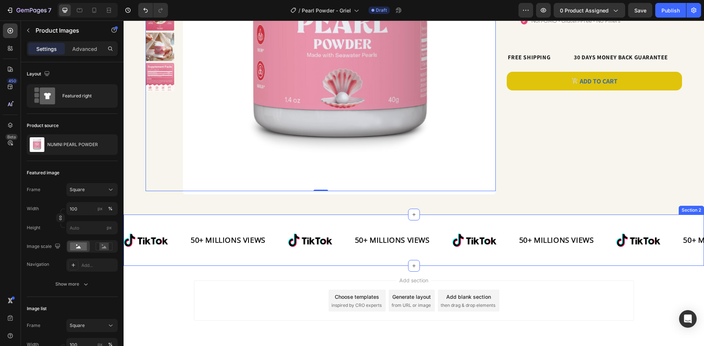
click at [399, 243] on p "50+ MILLIONS VIEWS" at bounding box center [392, 240] width 75 height 9
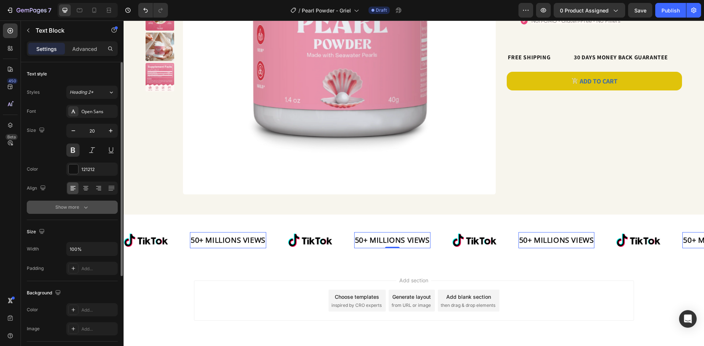
click at [80, 205] on div "Show more" at bounding box center [72, 207] width 34 height 7
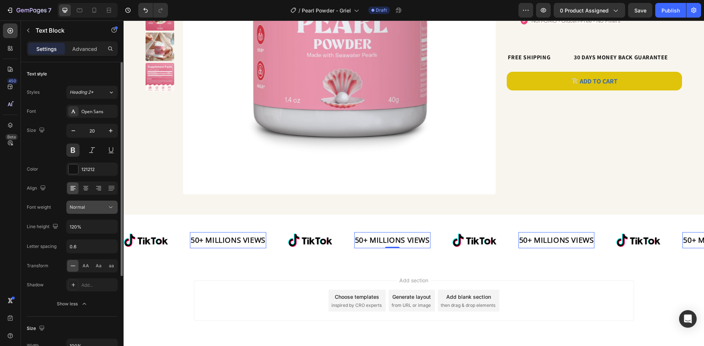
click at [82, 212] on button "Normal" at bounding box center [91, 207] width 51 height 13
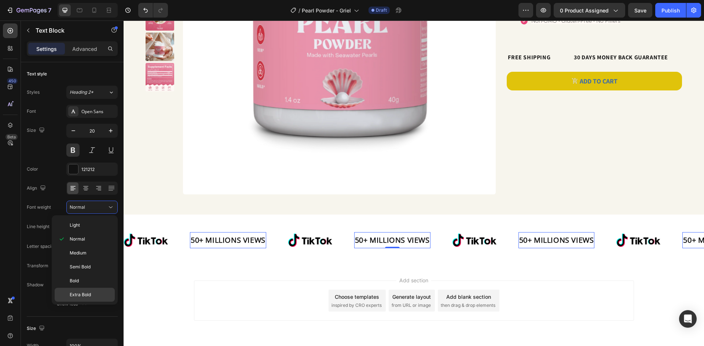
click at [88, 296] on span "Extra Bold" at bounding box center [80, 295] width 21 height 7
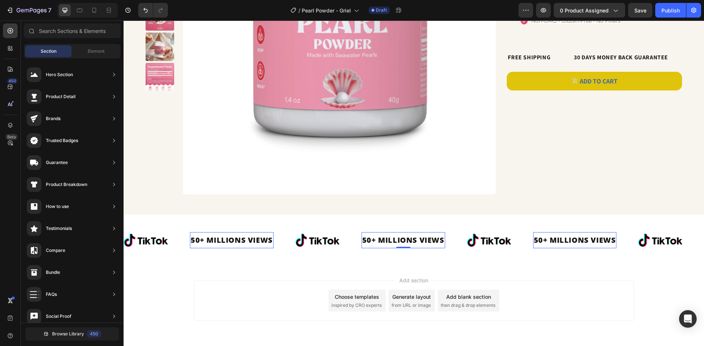
click at [649, 274] on div "Add section Choose templates inspired by CRO experts Generate layout from URL o…" at bounding box center [413, 311] width 580 height 90
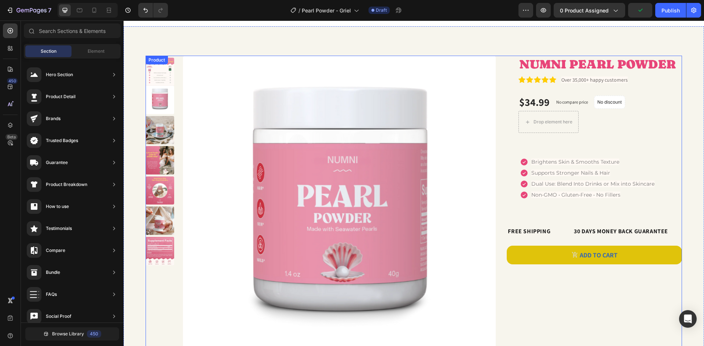
scroll to position [0, 0]
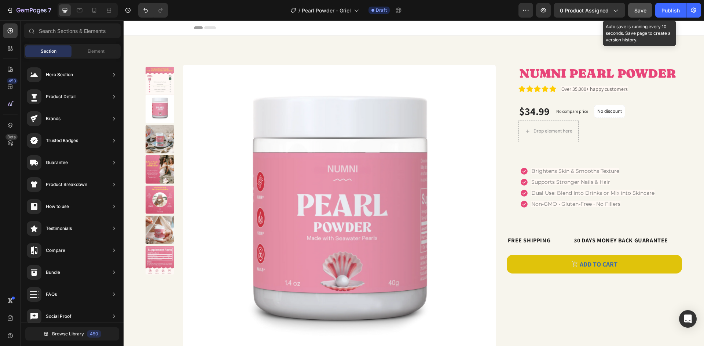
click at [635, 13] on span "Save" at bounding box center [640, 10] width 12 height 6
